Goal: Information Seeking & Learning: Find contact information

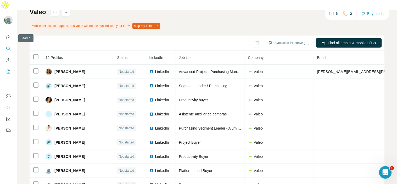
click at [9, 46] on icon "Search" at bounding box center [8, 48] width 5 height 5
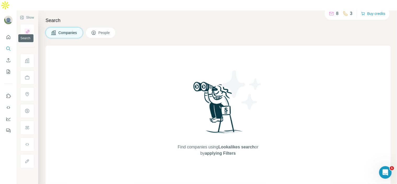
click at [9, 46] on icon "Search" at bounding box center [8, 48] width 5 height 5
click at [5, 44] on button "Search" at bounding box center [8, 48] width 8 height 9
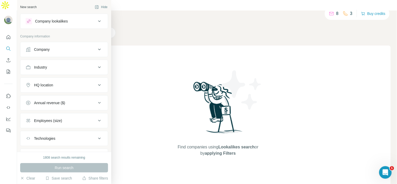
click at [32, 51] on div "Company" at bounding box center [61, 49] width 71 height 5
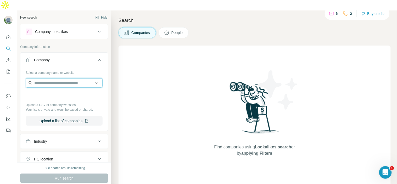
click at [46, 78] on input "text" at bounding box center [64, 82] width 77 height 9
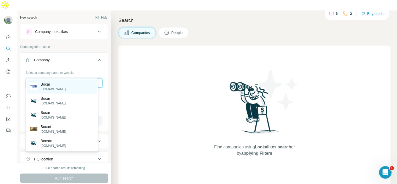
type input "*****"
click at [66, 88] on div "Bocar [DOMAIN_NAME]" at bounding box center [62, 87] width 70 height 14
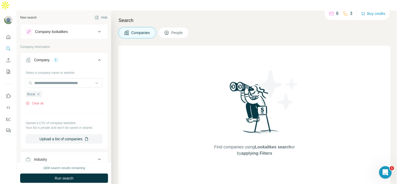
click at [172, 27] on button "People" at bounding box center [174, 32] width 30 height 11
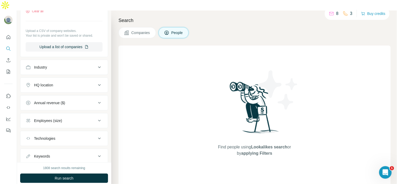
scroll to position [174, 0]
click at [68, 82] on div "HQ location" at bounding box center [61, 84] width 71 height 5
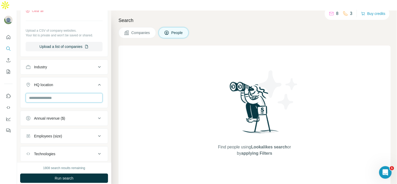
click at [60, 93] on input "text" at bounding box center [64, 97] width 77 height 9
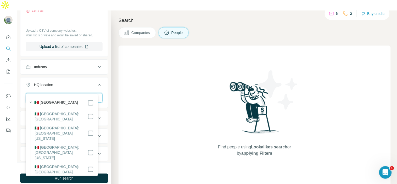
type input "*"
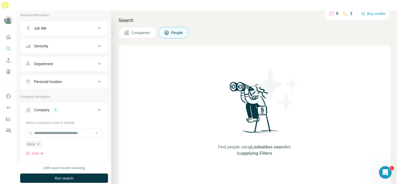
scroll to position [30, 0]
drag, startPoint x: 58, startPoint y: 65, endPoint x: 57, endPoint y: 69, distance: 4.0
click at [57, 75] on div "Personal location" at bounding box center [64, 82] width 88 height 15
click at [57, 77] on button "Personal location" at bounding box center [63, 83] width 87 height 13
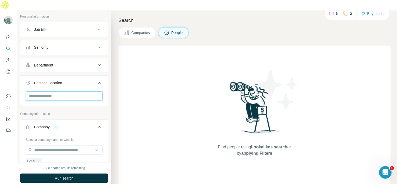
click at [47, 91] on input "text" at bounding box center [64, 95] width 77 height 9
type input "******"
click at [86, 100] on div "🇲🇽 [GEOGRAPHIC_DATA]" at bounding box center [62, 99] width 64 height 6
click at [94, 98] on div "🇲🇽 [GEOGRAPHIC_DATA]" at bounding box center [62, 102] width 70 height 19
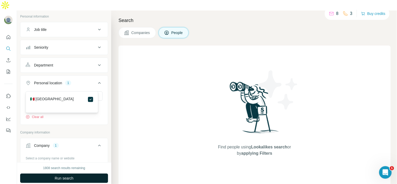
click at [71, 174] on button "Run search" at bounding box center [64, 178] width 88 height 9
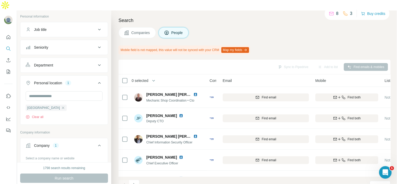
click at [86, 63] on div "Department" at bounding box center [61, 65] width 71 height 5
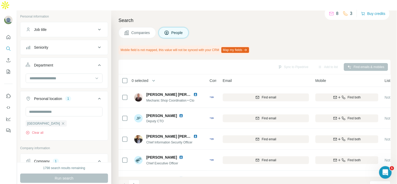
click at [68, 74] on div at bounding box center [64, 79] width 77 height 10
click at [65, 75] on input at bounding box center [61, 78] width 65 height 6
click at [63, 75] on input at bounding box center [61, 78] width 65 height 6
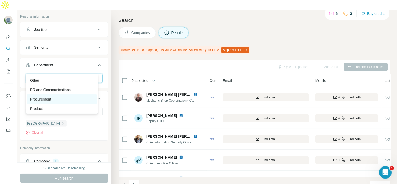
scroll to position [188, 0]
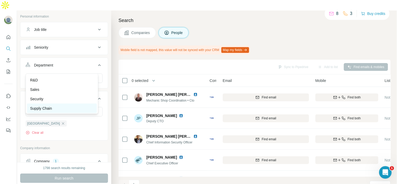
click at [54, 106] on div "Supply Chain" at bounding box center [62, 108] width 64 height 5
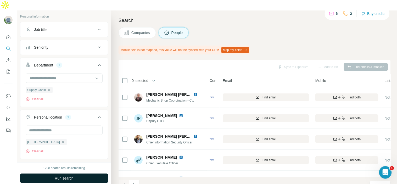
click at [74, 176] on span "Run search" at bounding box center [64, 178] width 19 height 5
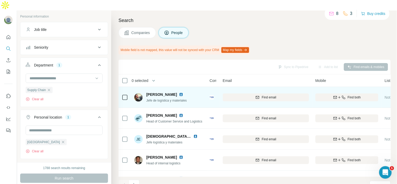
click at [211, 95] on img at bounding box center [212, 97] width 4 height 4
click at [212, 95] on img at bounding box center [212, 97] width 4 height 4
click at [182, 92] on div "[PERSON_NAME] Jefe de logística y materiales" at bounding box center [167, 97] width 43 height 11
click at [182, 92] on img at bounding box center [181, 94] width 4 height 4
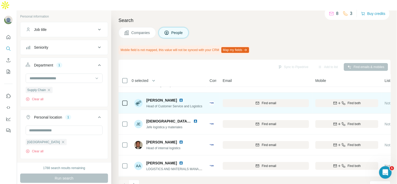
scroll to position [16, 0]
click at [183, 98] on img at bounding box center [181, 100] width 4 height 4
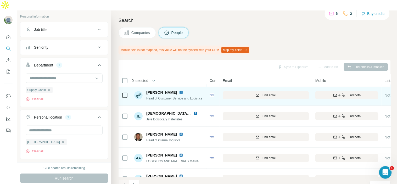
scroll to position [24, 0]
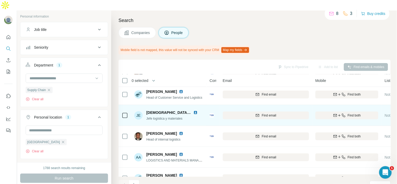
click at [193, 110] on img at bounding box center [195, 112] width 4 height 4
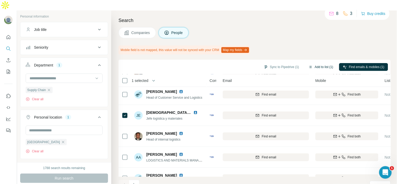
click at [319, 63] on button "Add to list (1)" at bounding box center [321, 67] width 32 height 8
click at [317, 63] on button "Add to list (1)" at bounding box center [321, 67] width 32 height 8
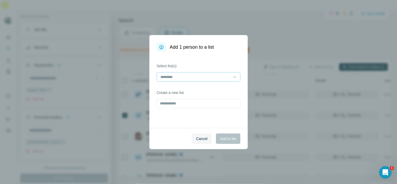
click at [171, 77] on input at bounding box center [195, 77] width 71 height 6
click at [185, 58] on div "Select list(s) Create a new list" at bounding box center [198, 90] width 98 height 76
click at [183, 101] on input "text" at bounding box center [199, 103] width 84 height 9
type input "*****"
click at [224, 140] on span "Add to list" at bounding box center [228, 138] width 16 height 5
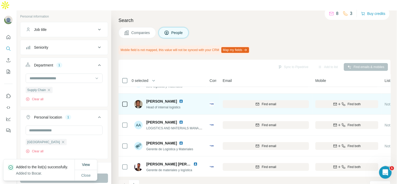
scroll to position [56, 0]
click at [183, 99] on img at bounding box center [181, 101] width 4 height 4
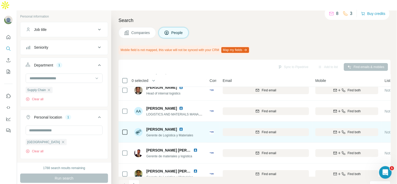
scroll to position [71, 0]
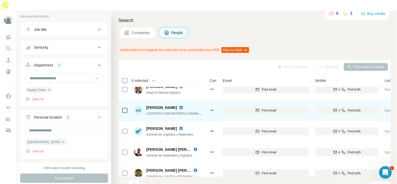
click at [179, 105] on img at bounding box center [181, 107] width 4 height 4
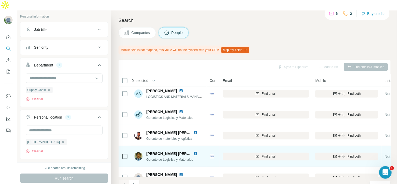
scroll to position [89, 0]
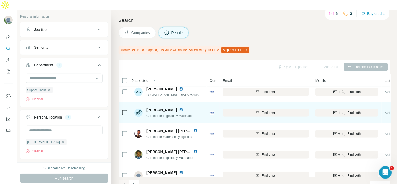
click at [183, 108] on img at bounding box center [181, 110] width 4 height 4
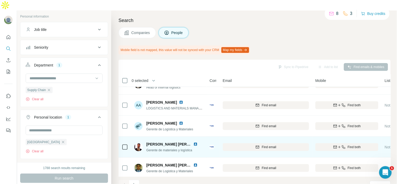
scroll to position [75, 0]
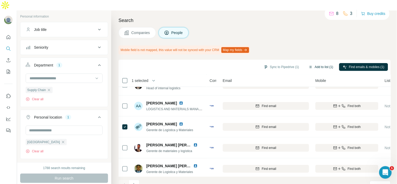
click at [325, 63] on button "Add to list (1)" at bounding box center [321, 67] width 32 height 8
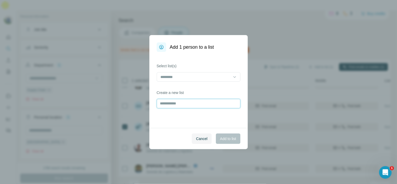
click at [179, 106] on input "text" at bounding box center [199, 103] width 84 height 9
click at [181, 74] on input at bounding box center [195, 77] width 71 height 6
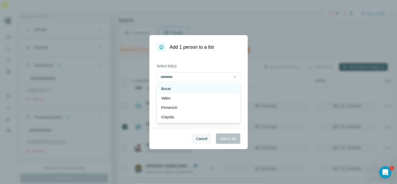
click at [177, 87] on div "Bocar" at bounding box center [198, 88] width 75 height 5
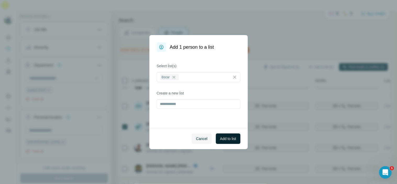
click at [220, 137] on span "Add to list" at bounding box center [228, 138] width 16 height 5
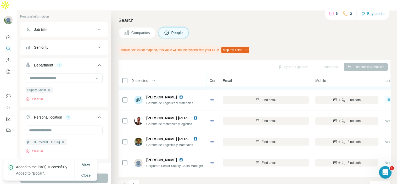
scroll to position [118, 0]
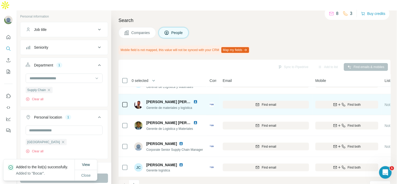
click at [195, 100] on img at bounding box center [195, 102] width 4 height 4
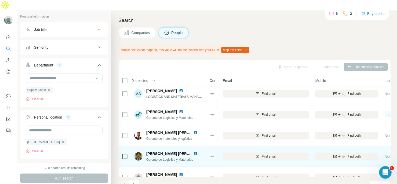
scroll to position [87, 0]
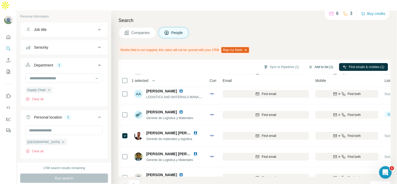
click at [321, 63] on button "Add to list (1)" at bounding box center [321, 67] width 32 height 8
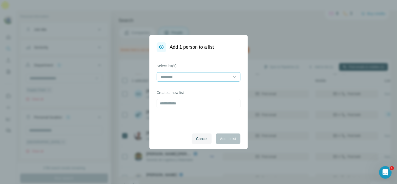
click at [191, 73] on div at bounding box center [195, 77] width 71 height 9
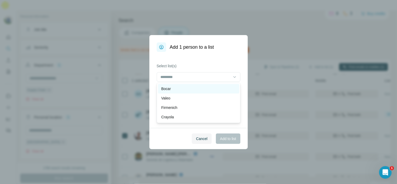
click at [187, 91] on div "Bocar" at bounding box center [198, 88] width 75 height 5
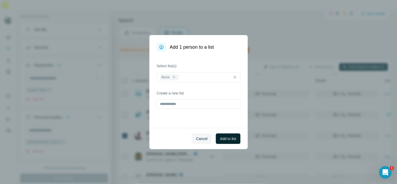
click at [225, 137] on span "Add to list" at bounding box center [228, 138] width 16 height 5
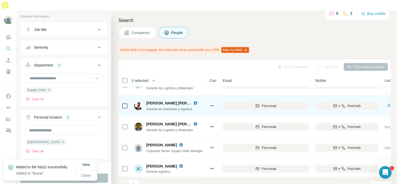
scroll to position [118, 0]
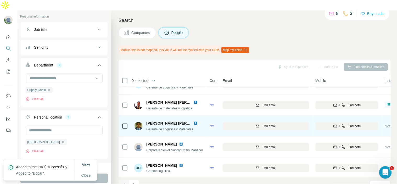
click at [194, 121] on img at bounding box center [195, 123] width 4 height 4
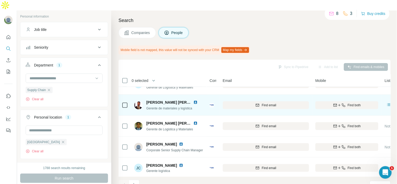
scroll to position [122, 0]
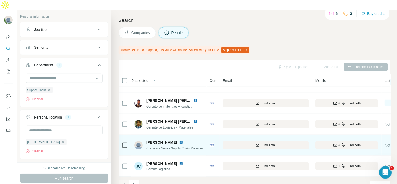
click at [179, 140] on img at bounding box center [181, 142] width 4 height 4
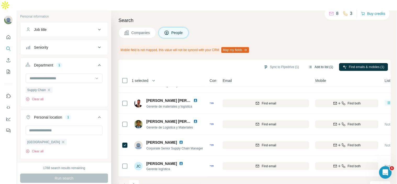
click at [309, 65] on icon "button" at bounding box center [311, 67] width 4 height 4
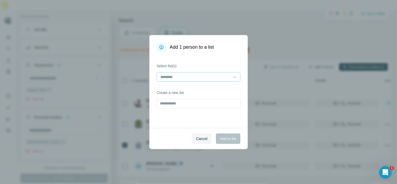
click at [195, 77] on input at bounding box center [195, 77] width 71 height 6
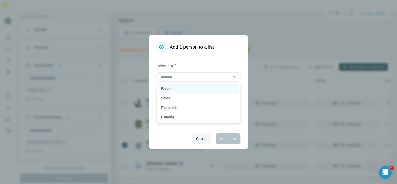
click at [192, 88] on div "Bocar" at bounding box center [198, 88] width 75 height 5
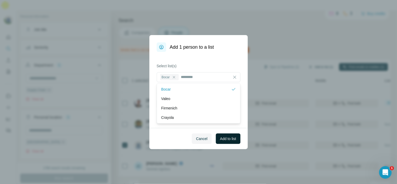
click at [228, 141] on span "Add to list" at bounding box center [228, 138] width 16 height 5
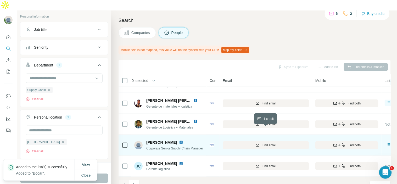
click at [273, 143] on span "Find email" at bounding box center [269, 145] width 14 height 5
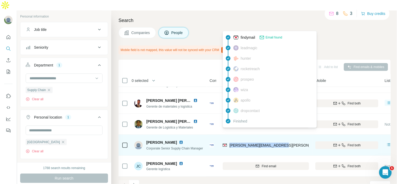
drag, startPoint x: 283, startPoint y: 132, endPoint x: 230, endPoint y: 135, distance: 53.2
click at [230, 138] on div "[PERSON_NAME][EMAIL_ADDRESS][PERSON_NAME][DOMAIN_NAME]" at bounding box center [266, 145] width 86 height 14
